Goal: Task Accomplishment & Management: Manage account settings

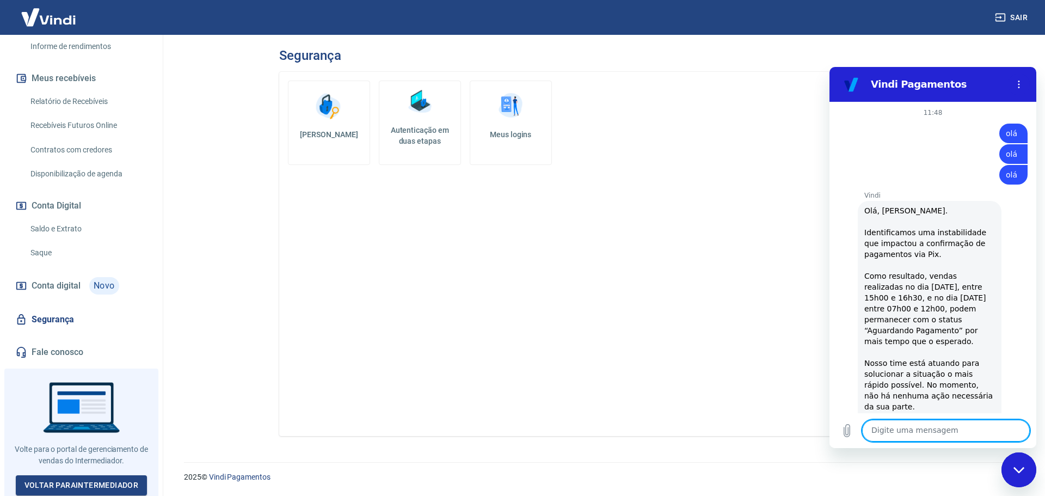
scroll to position [782, 0]
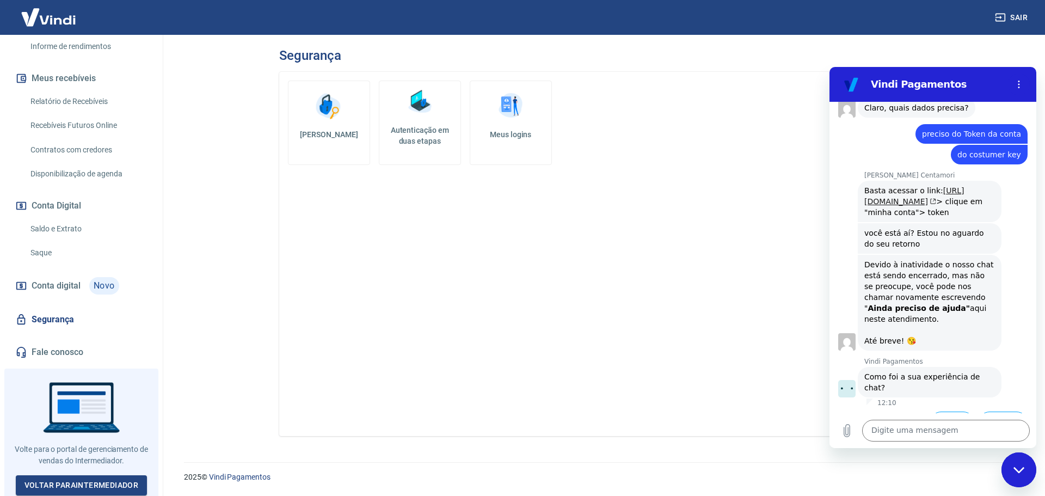
click at [920, 186] on link "https://intermediador.yapay.com.br/" at bounding box center [914, 196] width 100 height 20
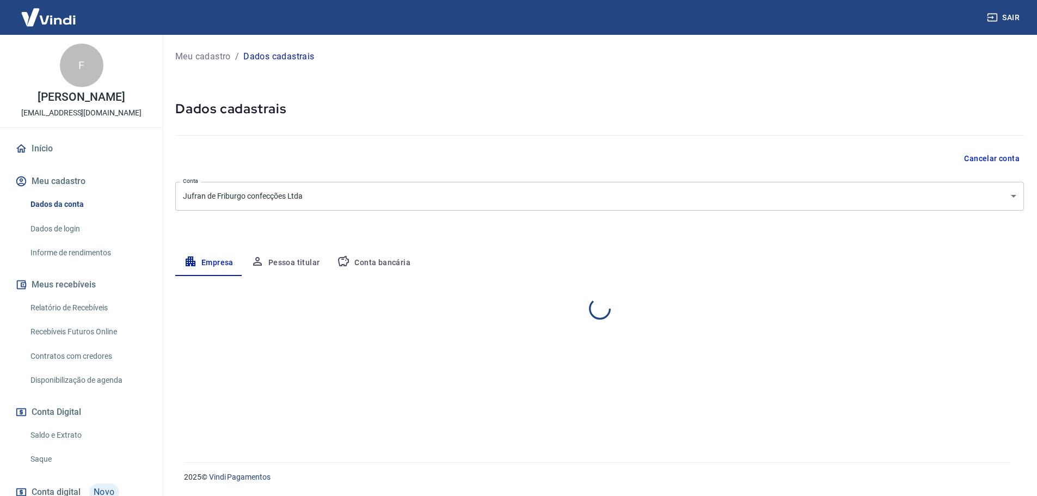
select select "RJ"
select select "business"
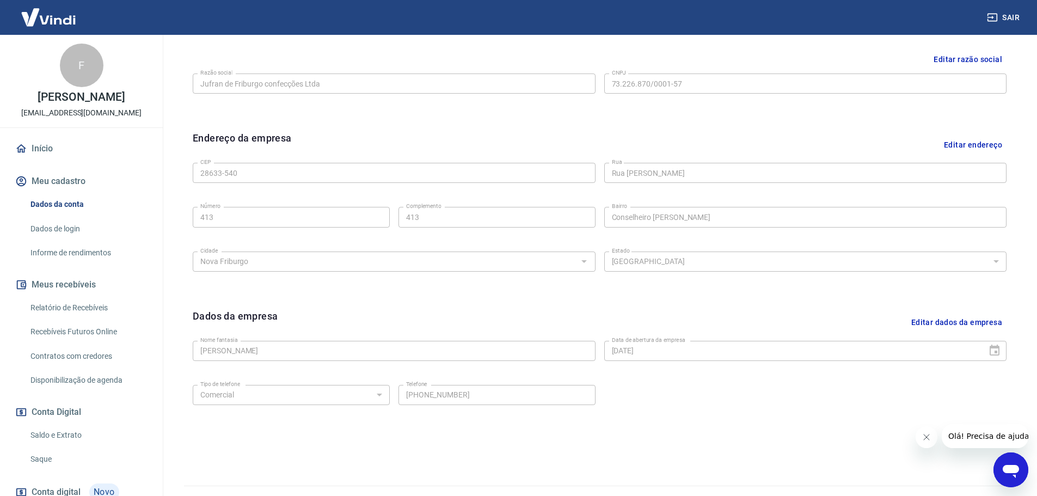
scroll to position [272, 0]
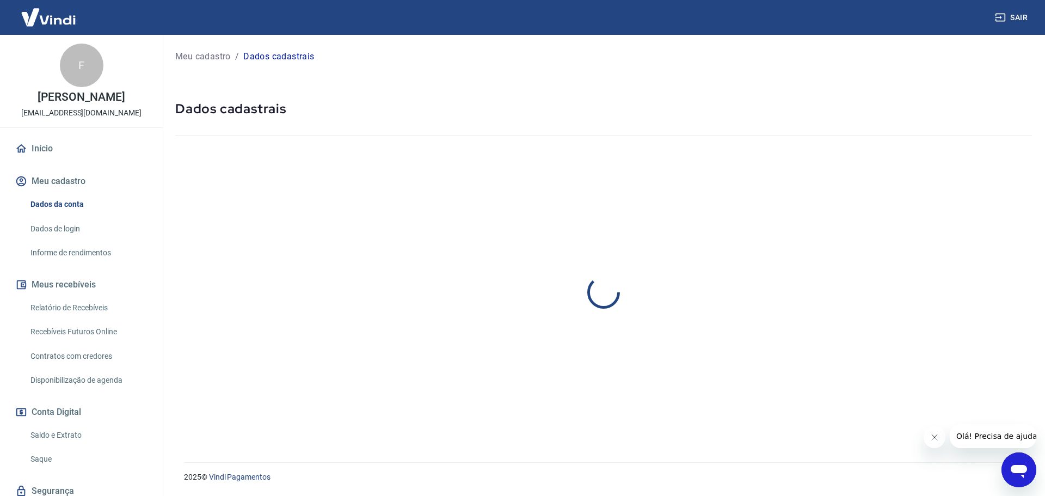
select select "RJ"
select select "business"
